Goal: Browse casually

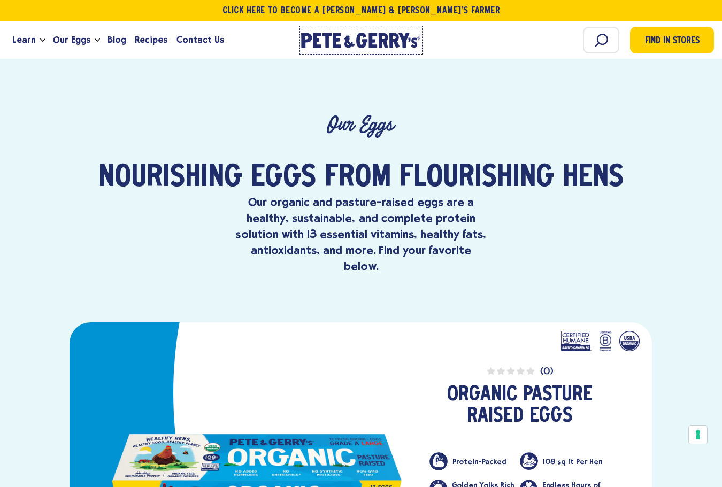
click at [352, 36] on icon "[PERSON_NAME] & [PERSON_NAME]'s Homepage" at bounding box center [361, 41] width 120 height 16
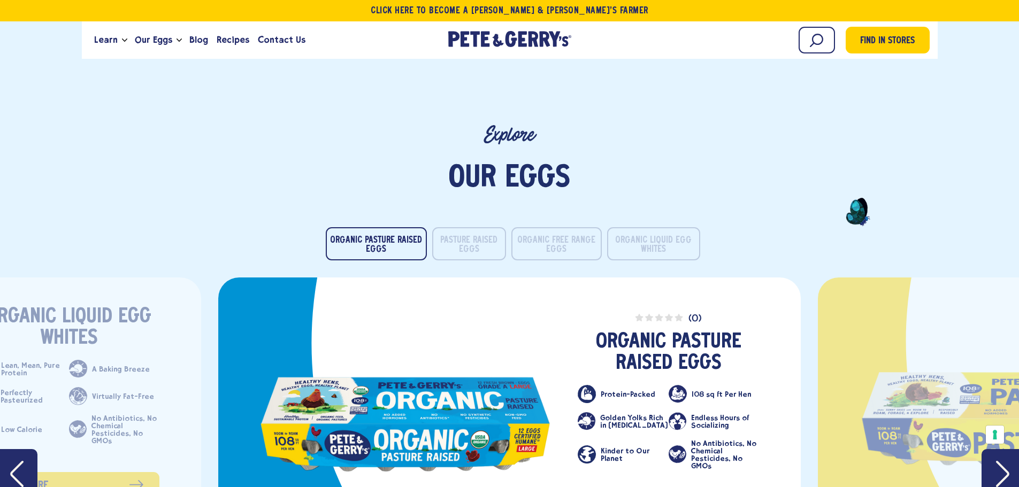
scroll to position [1604, 0]
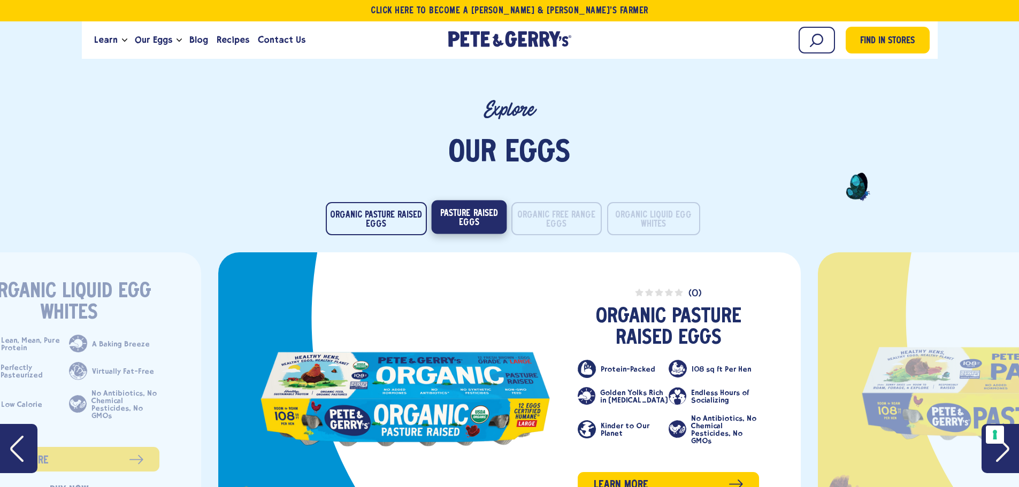
click at [470, 223] on button "Pasture Raised Eggs" at bounding box center [468, 217] width 75 height 34
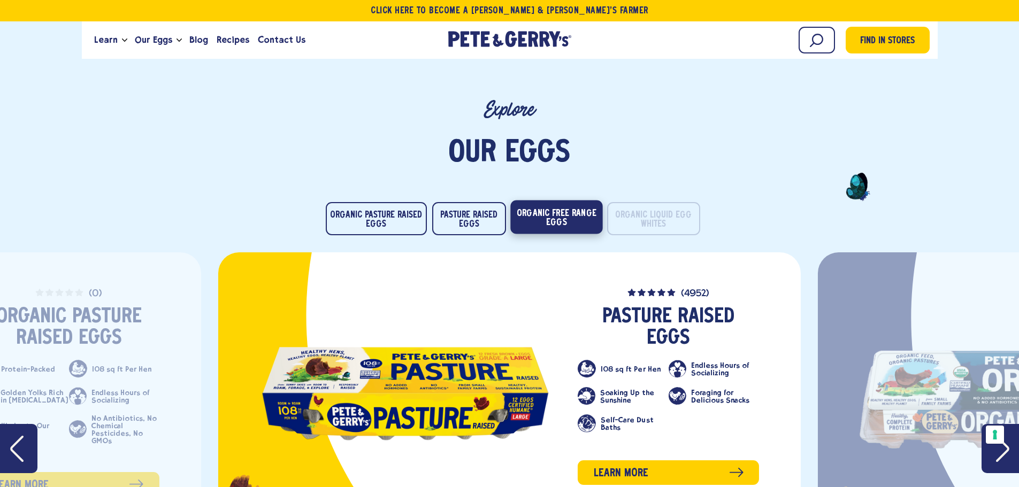
click at [543, 217] on button "Organic Free Range Eggs" at bounding box center [556, 217] width 92 height 34
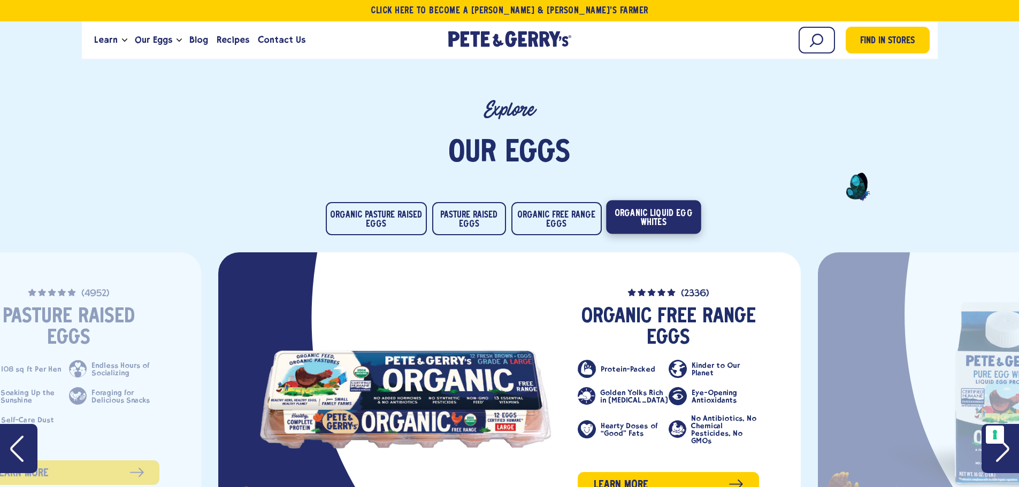
click at [636, 217] on button "Organic Liquid Egg Whites" at bounding box center [653, 217] width 95 height 34
